Goal: Transaction & Acquisition: Purchase product/service

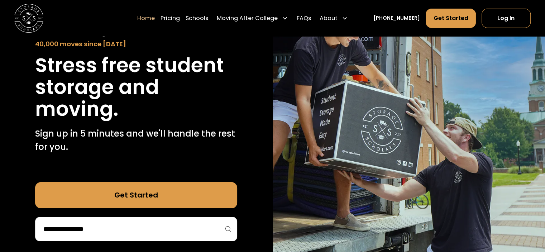
scroll to position [107, 0]
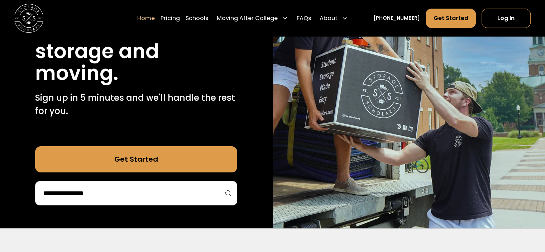
click at [124, 197] on input "search" at bounding box center [136, 193] width 187 height 12
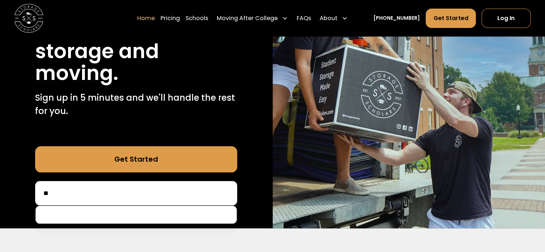
type input "*"
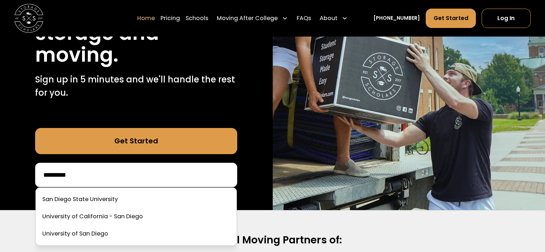
scroll to position [143, 0]
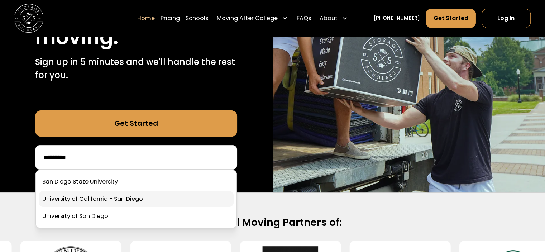
type input "*********"
click at [104, 197] on link at bounding box center [136, 199] width 195 height 16
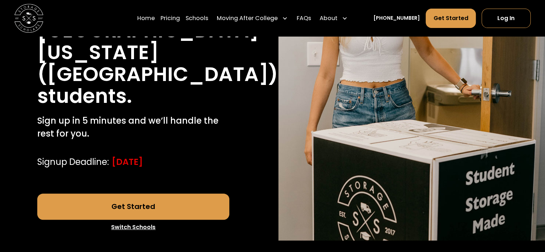
scroll to position [179, 0]
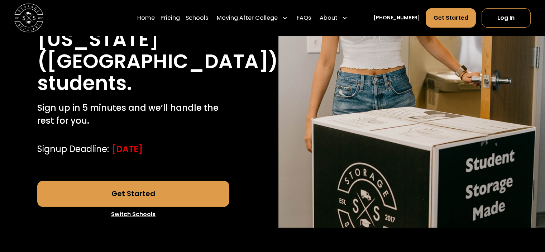
click at [173, 195] on link "Get Started" at bounding box center [133, 194] width 192 height 26
